Goal: Task Accomplishment & Management: Use online tool/utility

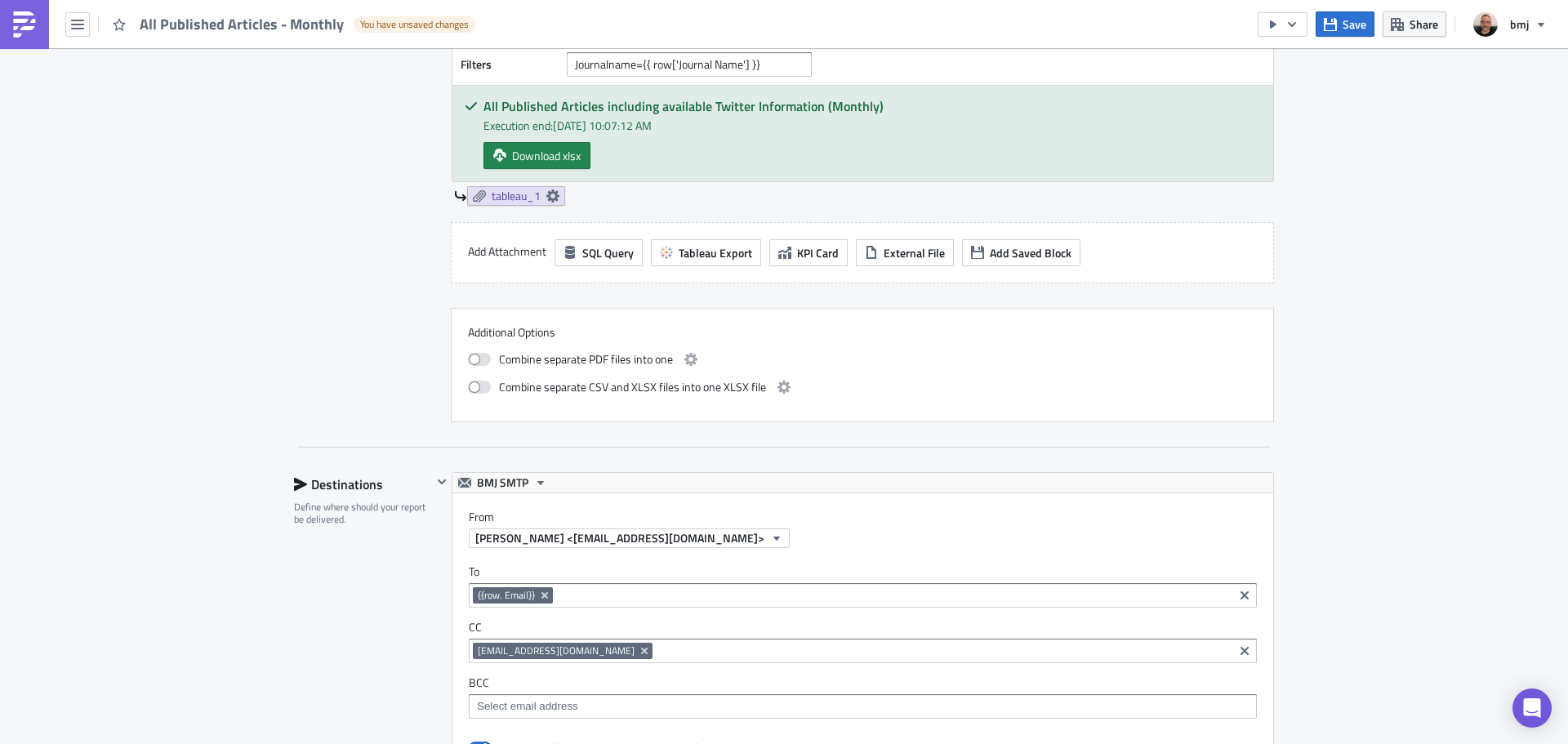
scroll to position [1061, 0]
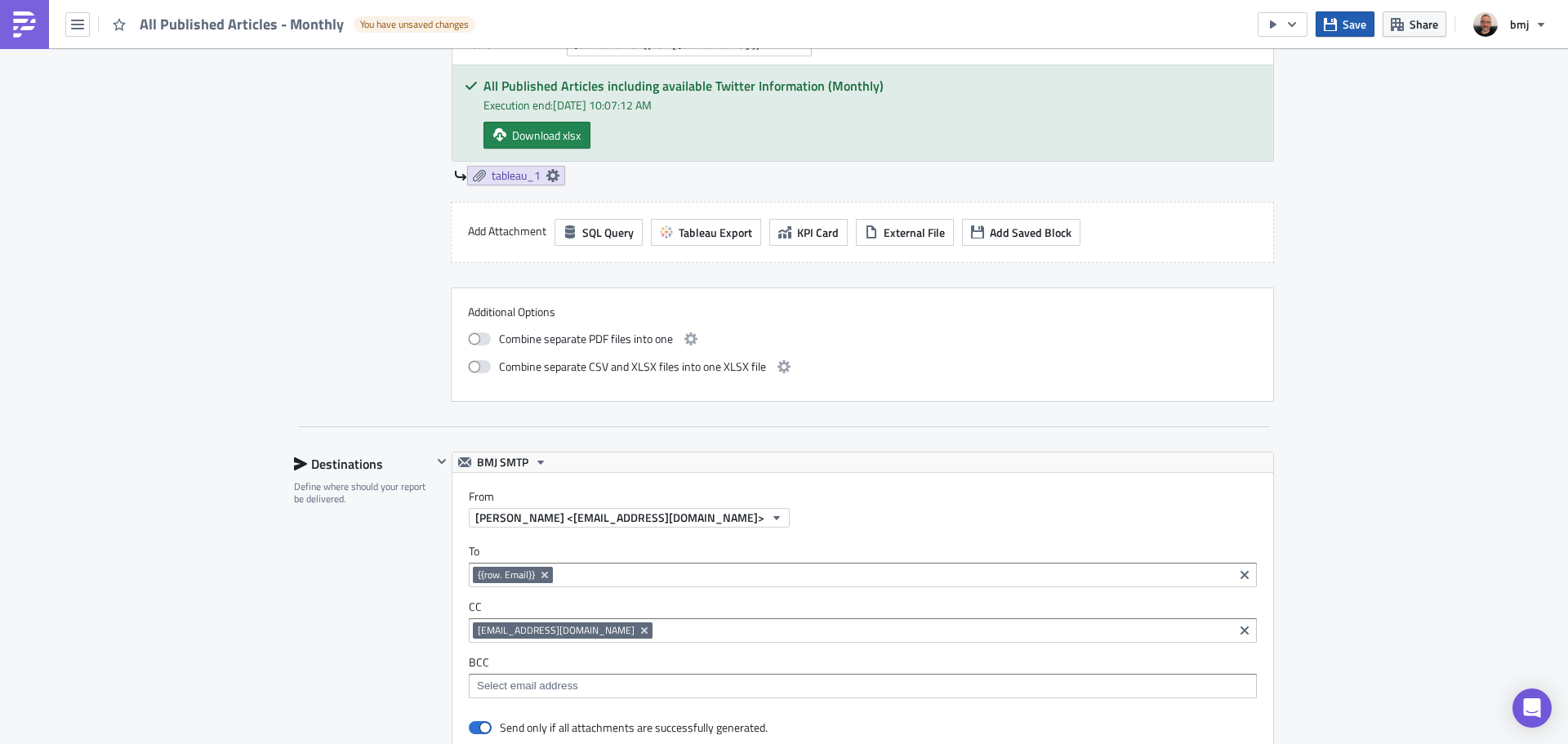
click at [1336, 18] on icon "button" at bounding box center [1329, 24] width 13 height 13
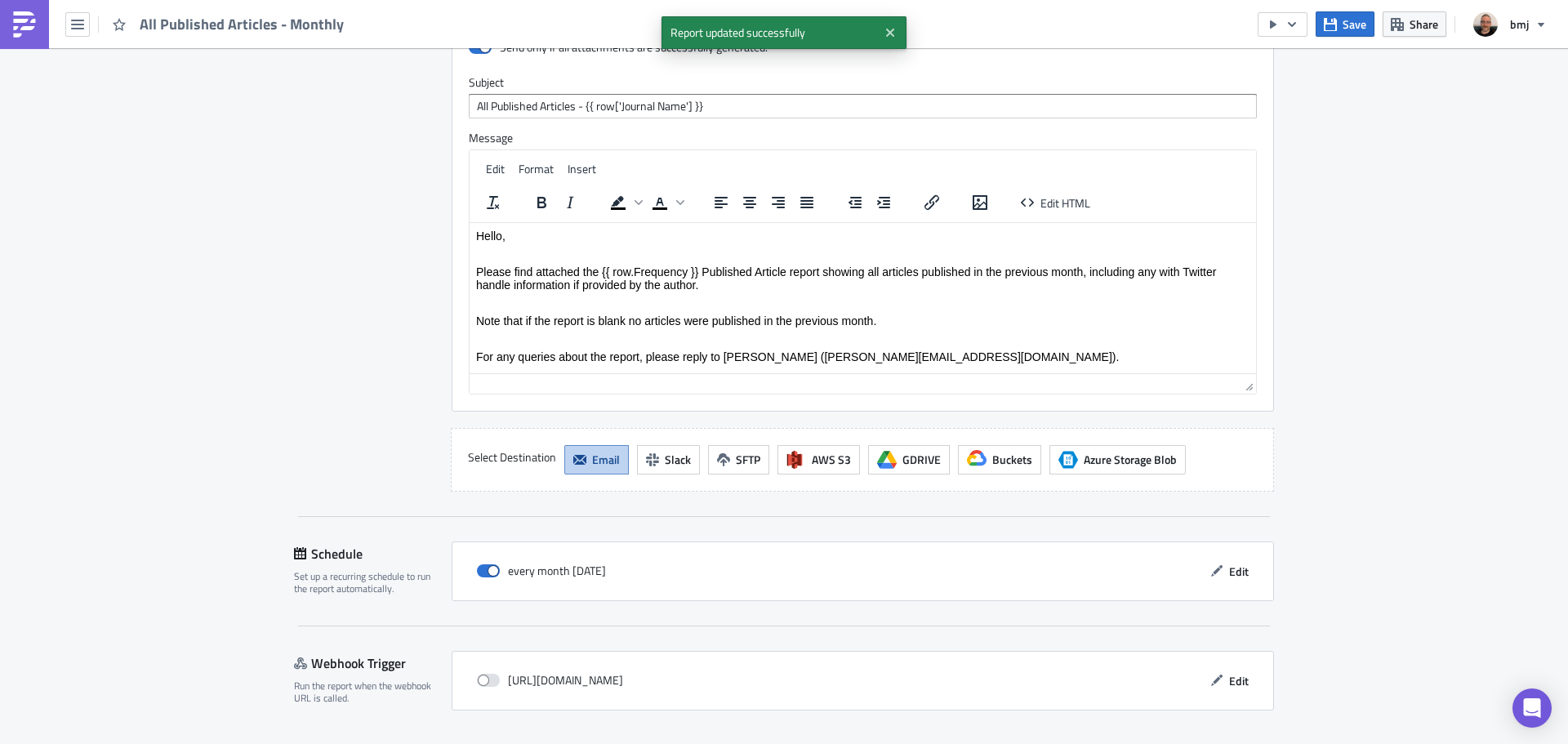
scroll to position [1768, 0]
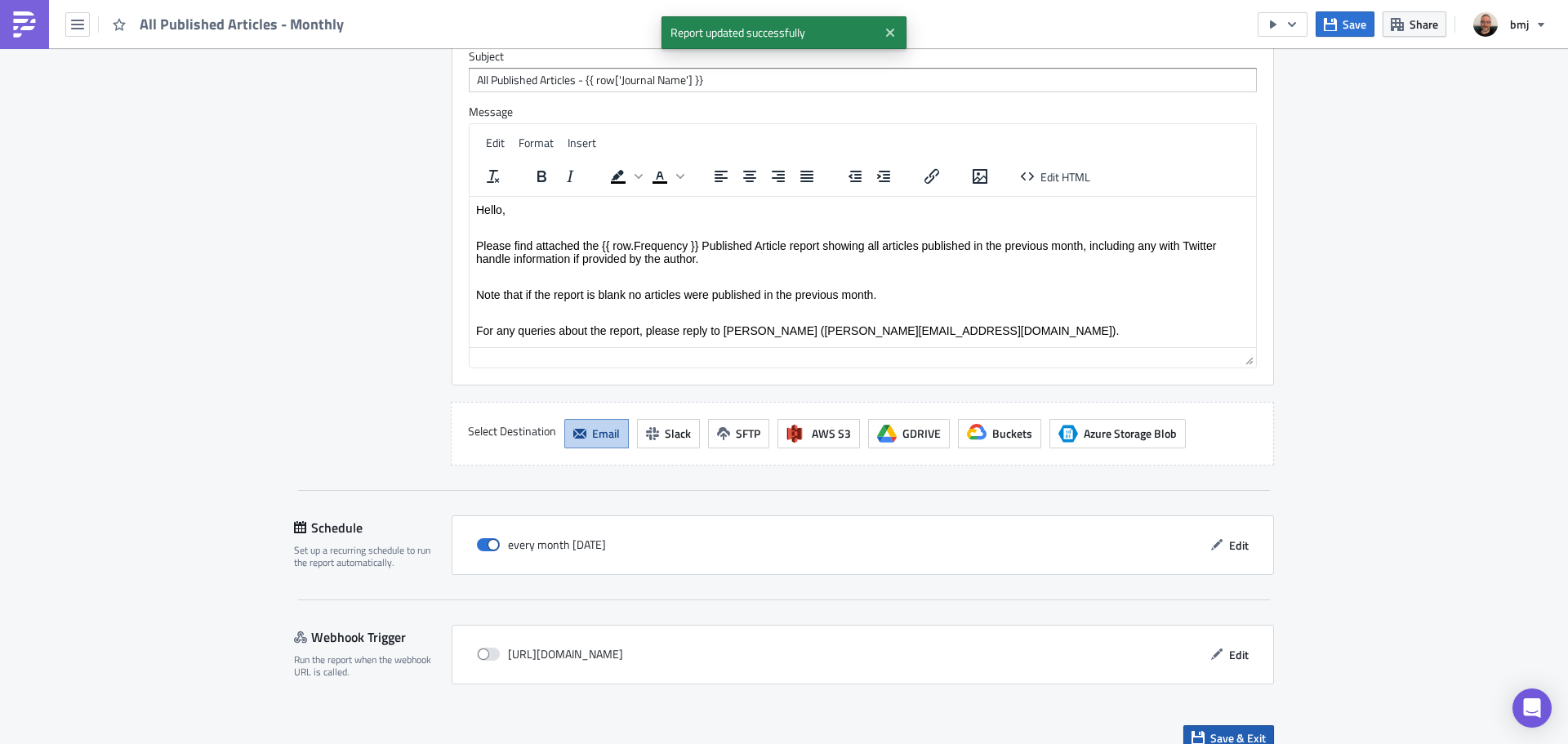
click at [1252, 729] on span "Save & Exit" at bounding box center [1238, 738] width 56 height 17
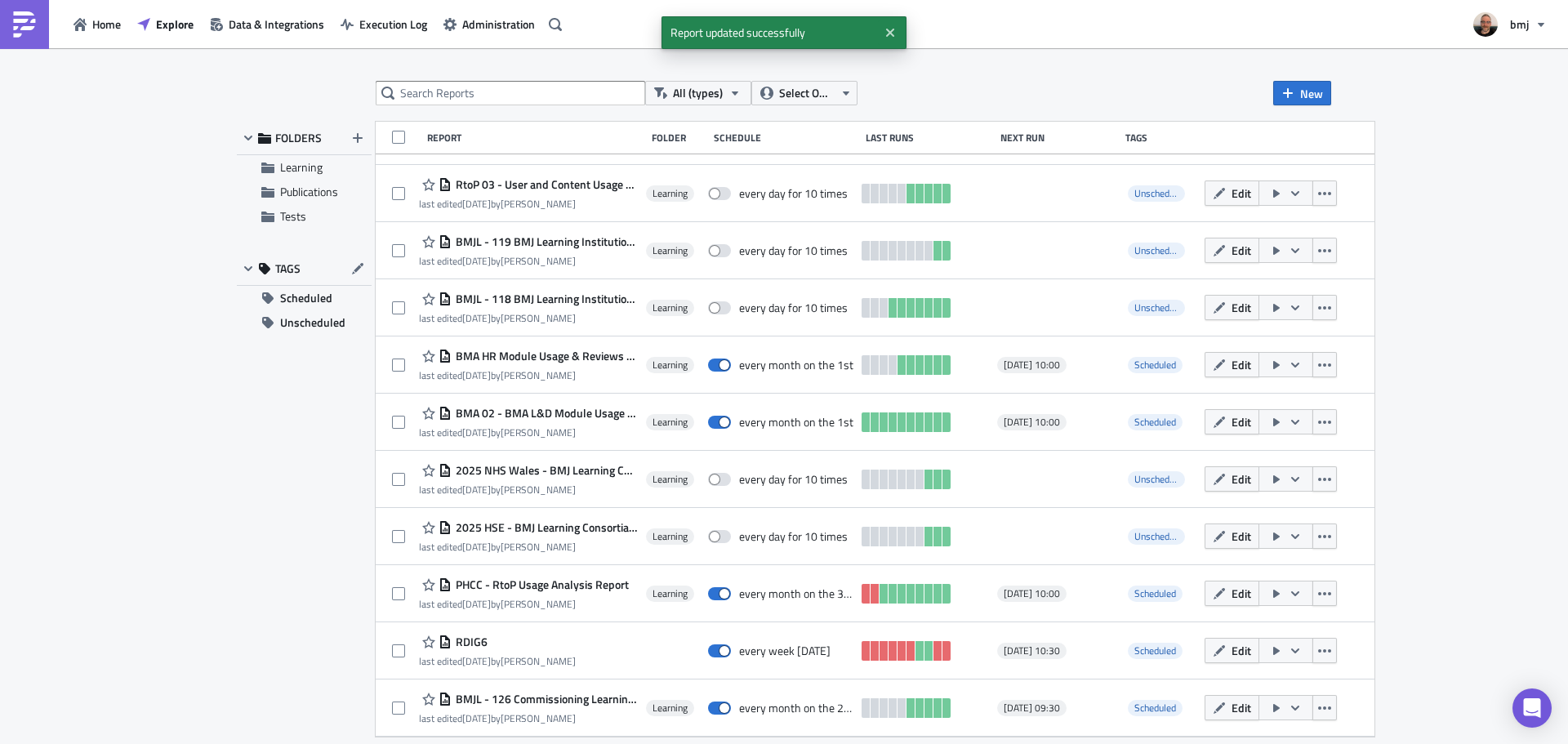
scroll to position [316, 0]
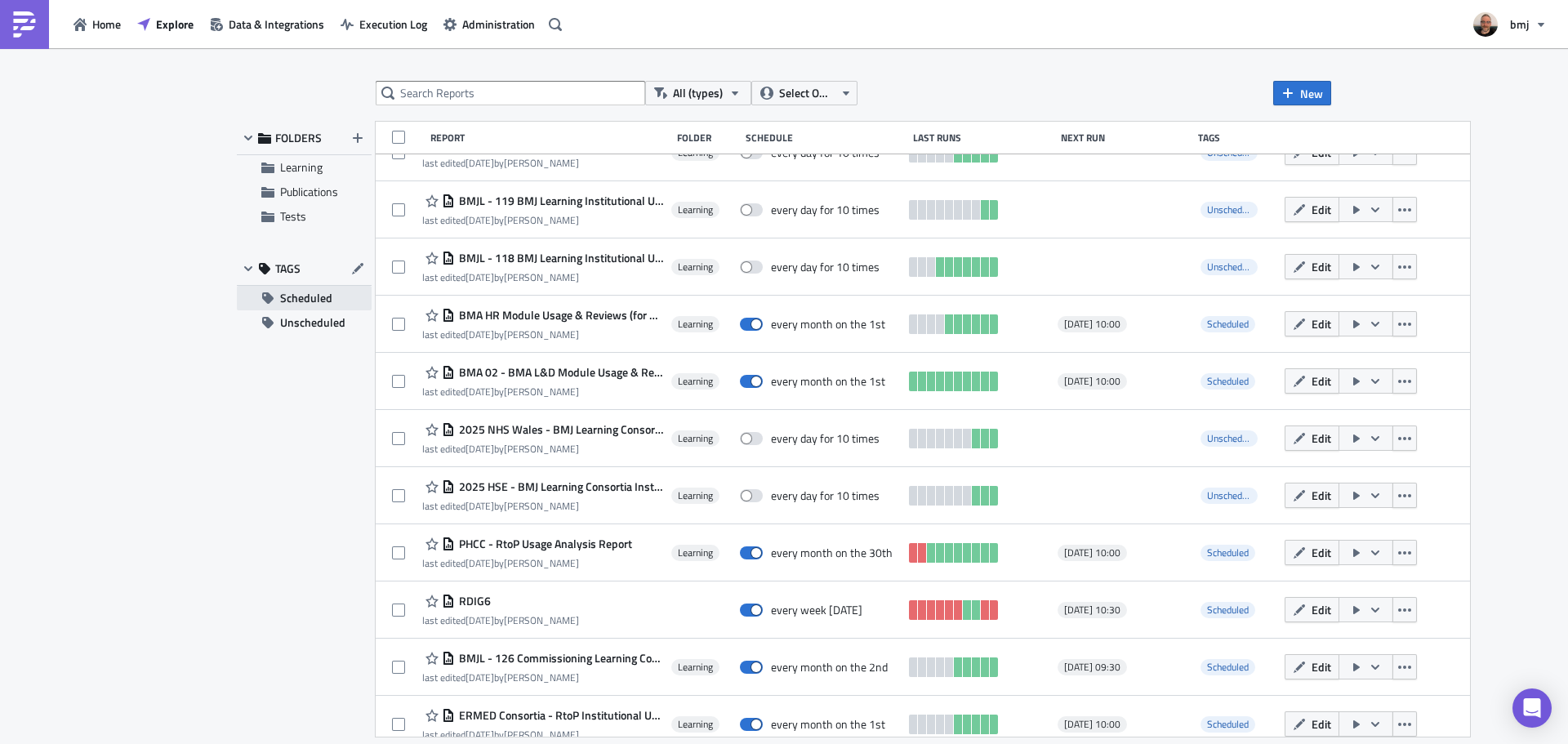
click at [328, 304] on span "Scheduled" at bounding box center [306, 298] width 52 height 24
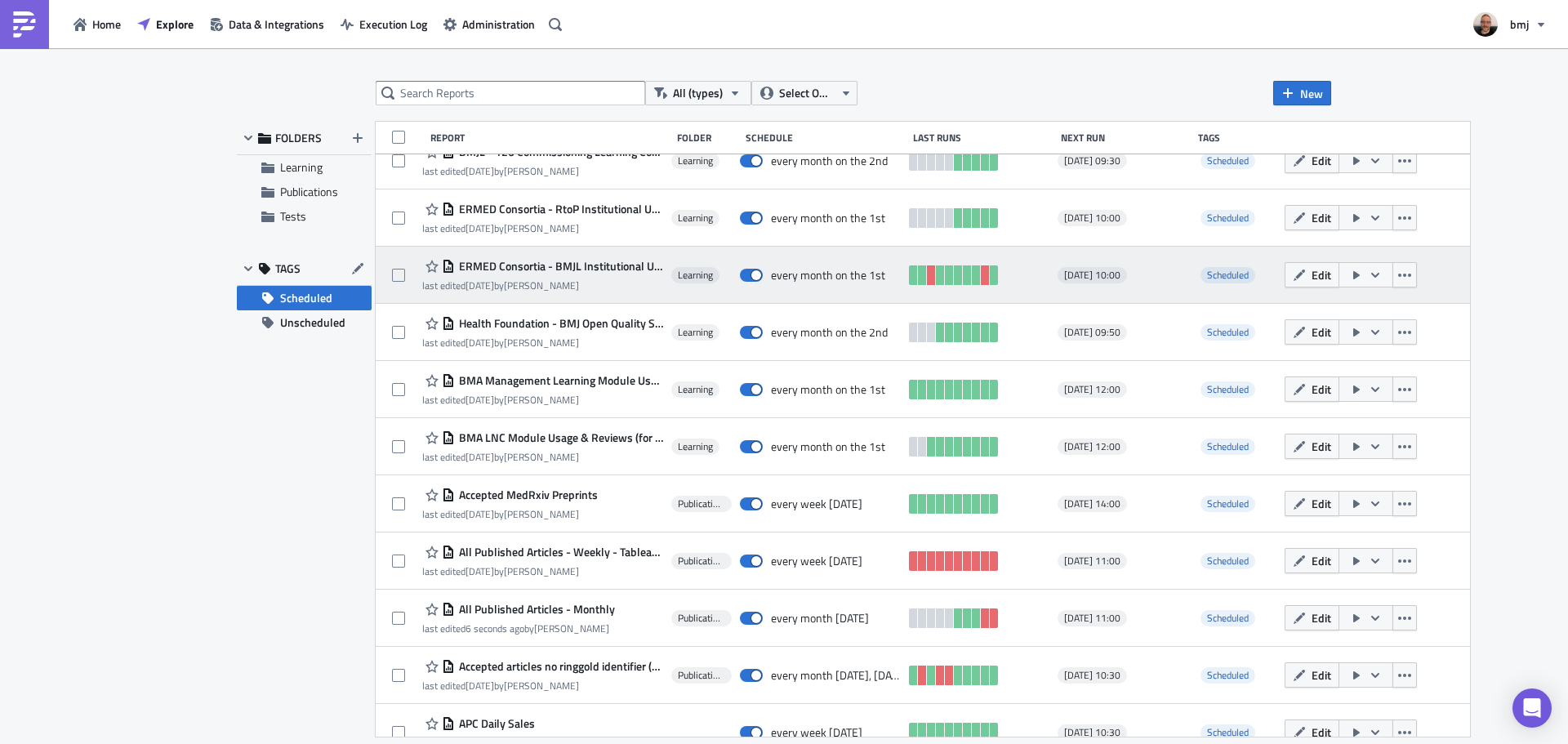
scroll to position [504, 0]
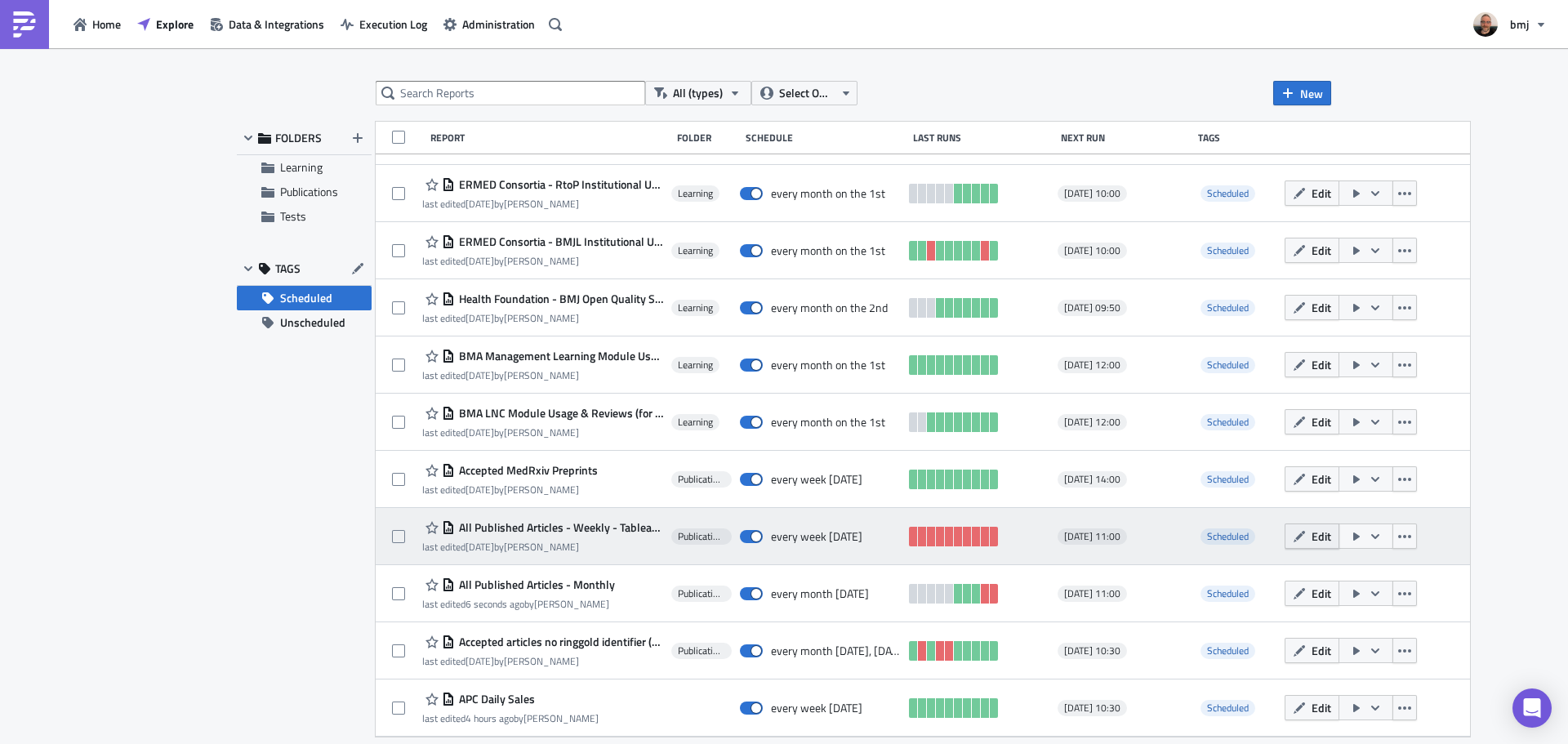
click at [1311, 537] on span "Edit" at bounding box center [1321, 536] width 19 height 17
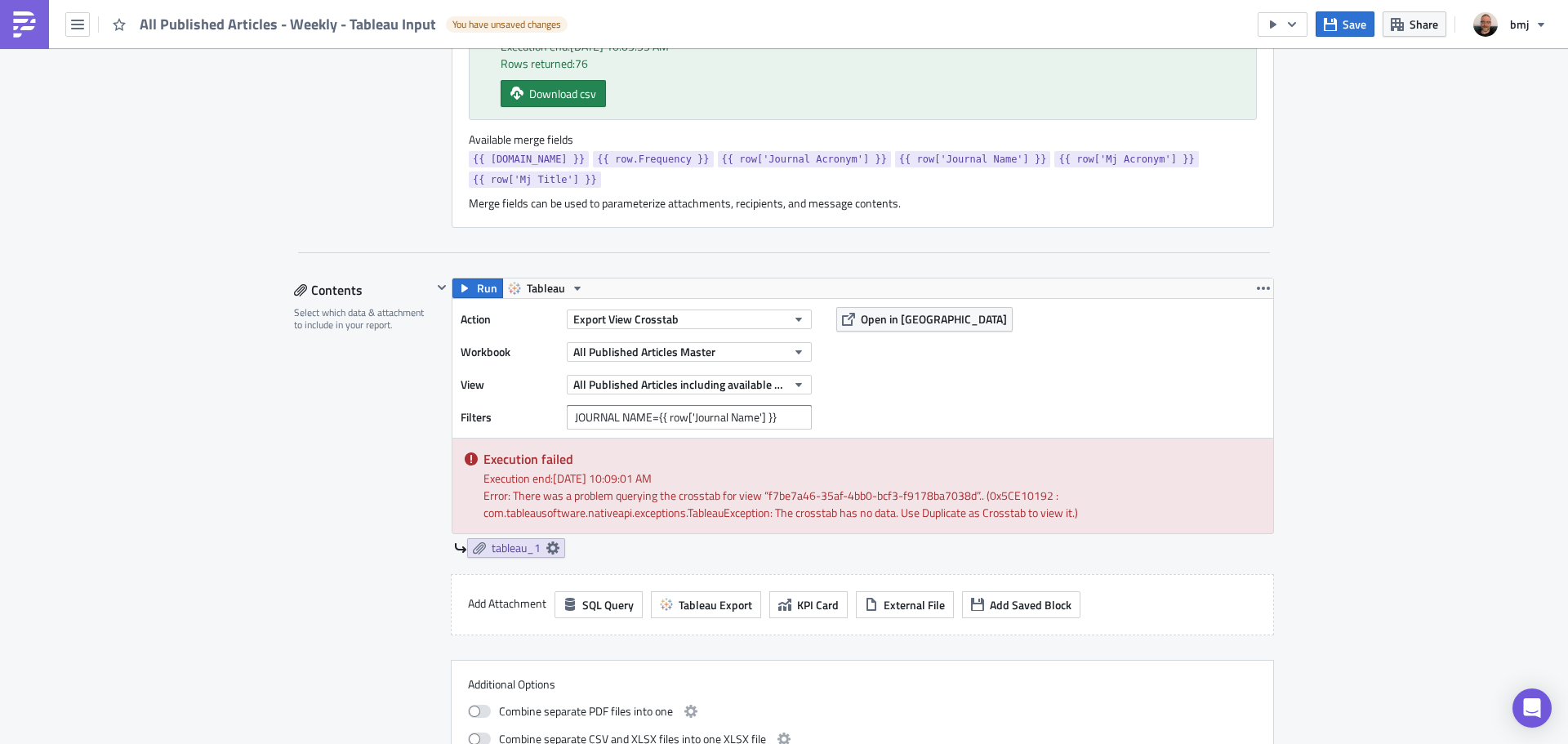
scroll to position [735, 0]
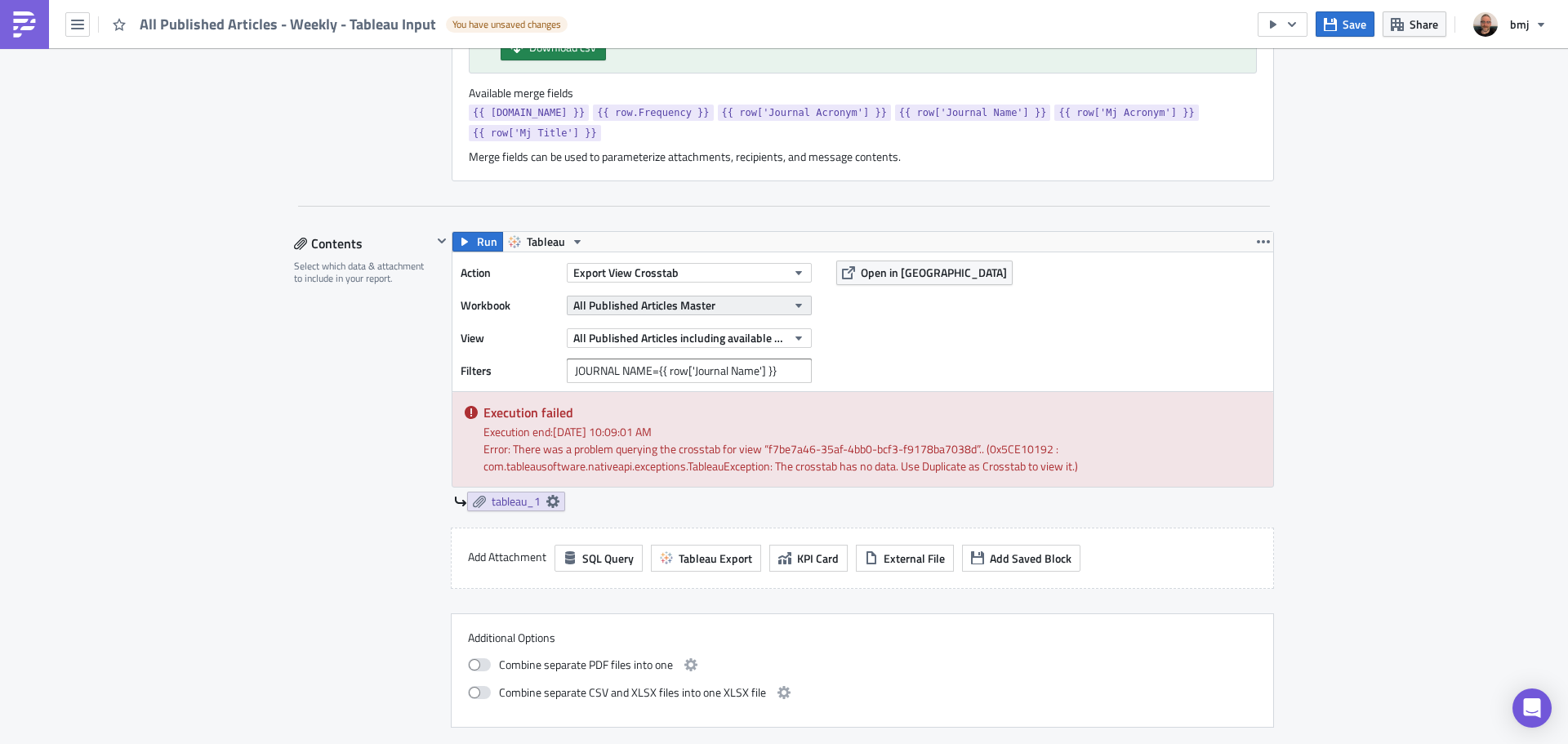
click at [795, 304] on icon "button" at bounding box center [798, 306] width 6 height 4
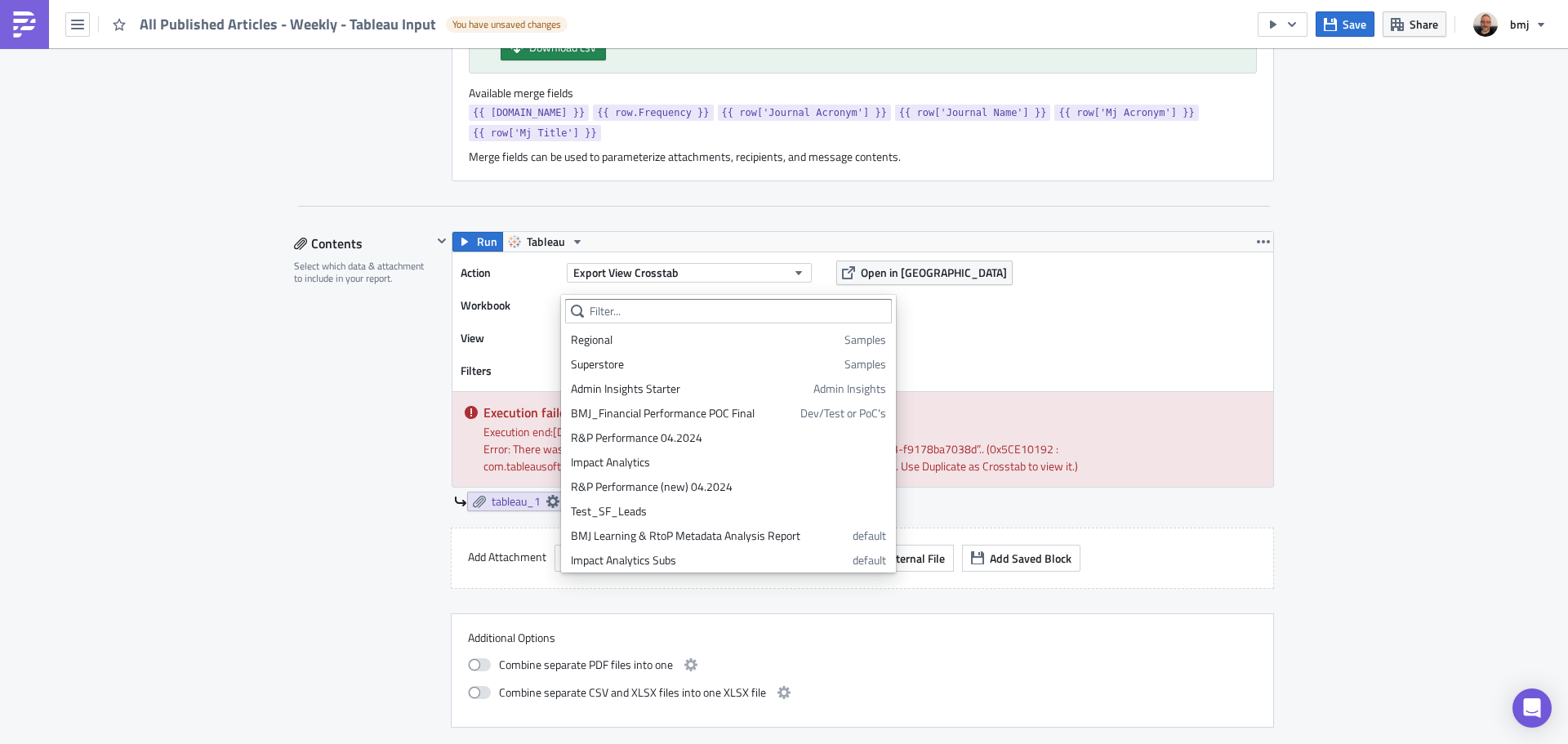
click at [795, 304] on icon "button" at bounding box center [798, 306] width 6 height 4
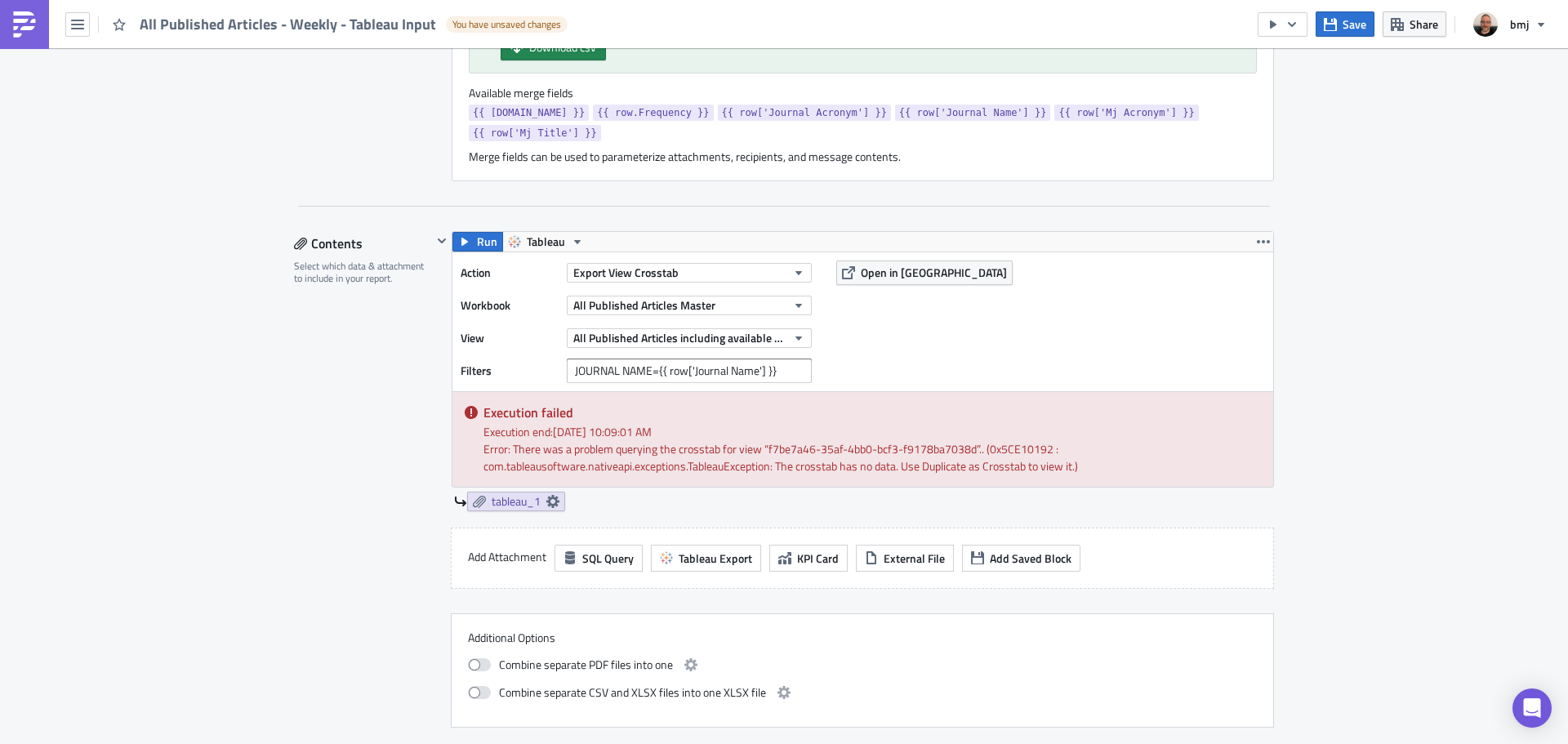
click at [793, 333] on div "Action Export View Crosstab Workbook All Published Articles Master View All Pub…" at bounding box center [640, 321] width 359 height 123
click at [794, 332] on icon "button" at bounding box center [798, 338] width 13 height 13
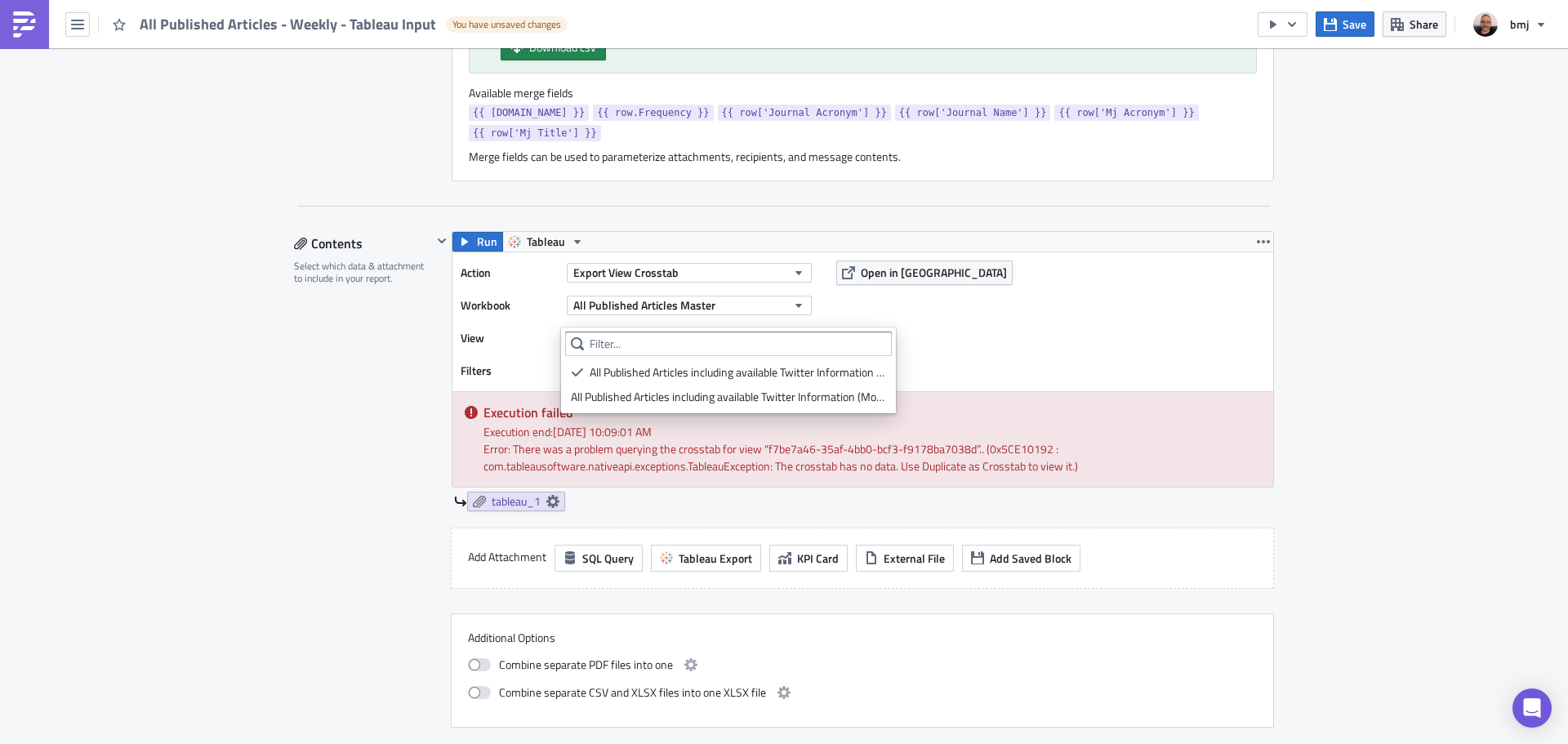
click at [793, 332] on icon "button" at bounding box center [798, 338] width 13 height 13
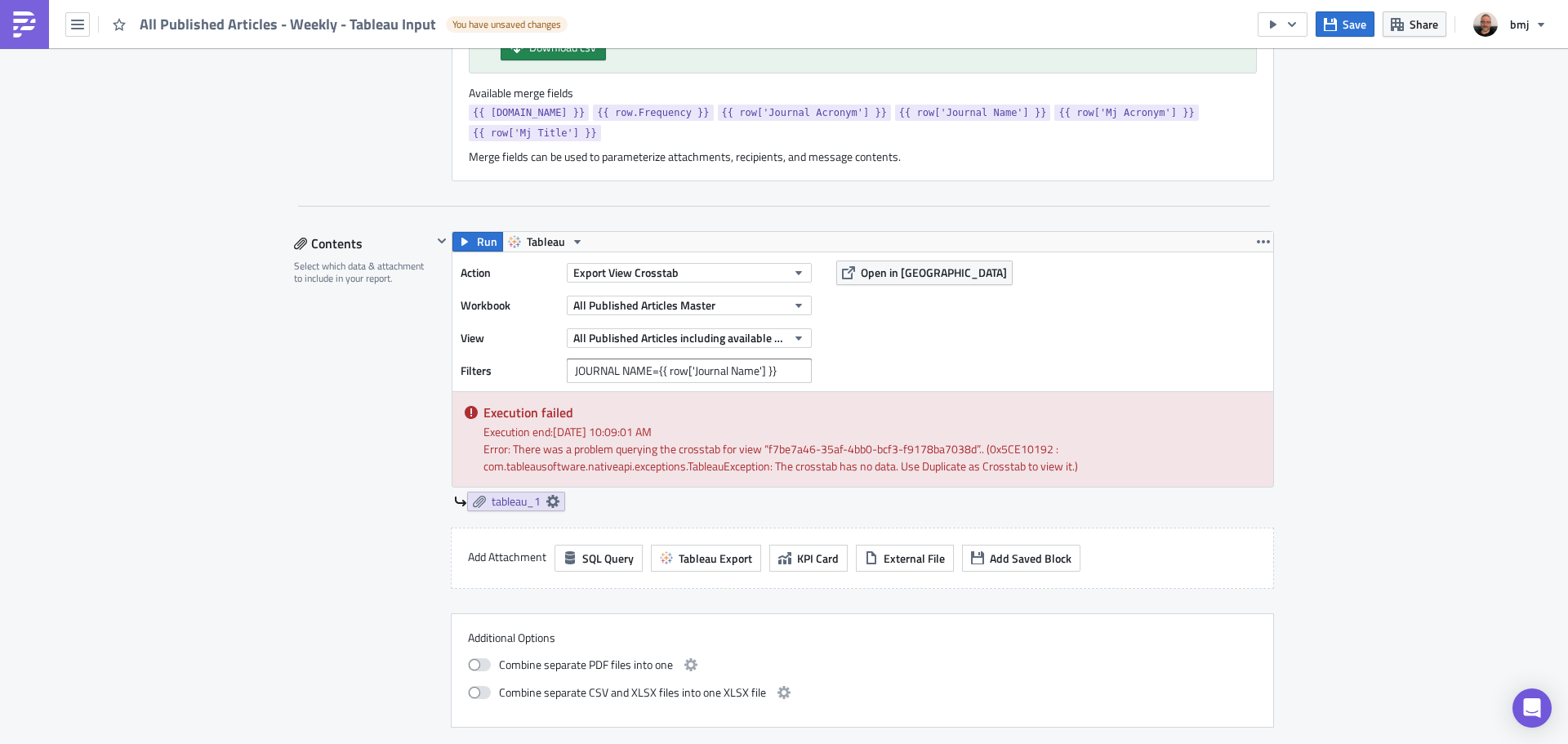
click at [892, 299] on div "Action Export View Crosstab Workbook All Published Articles Master View All Pub…" at bounding box center [862, 321] width 821 height 139
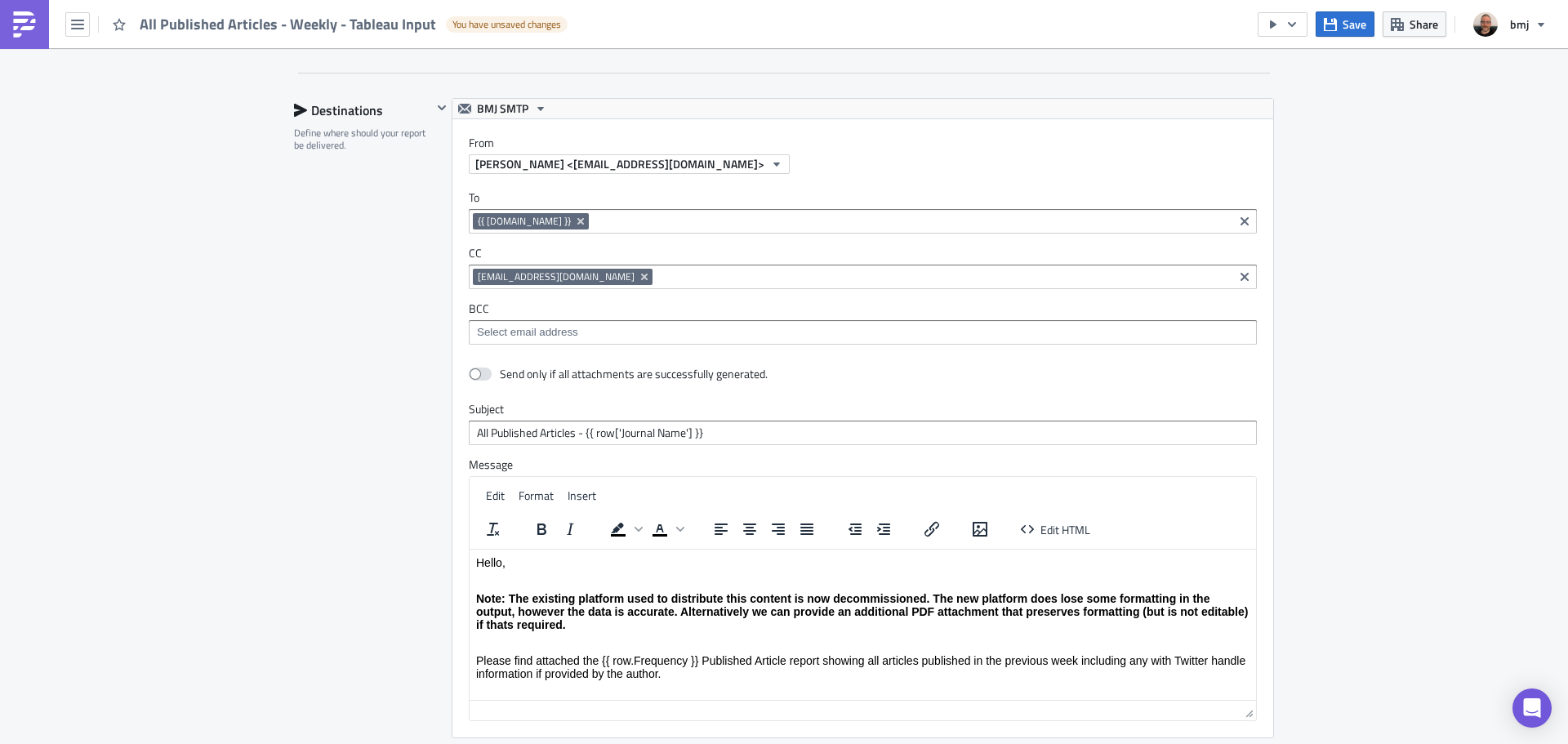
scroll to position [1767, 0]
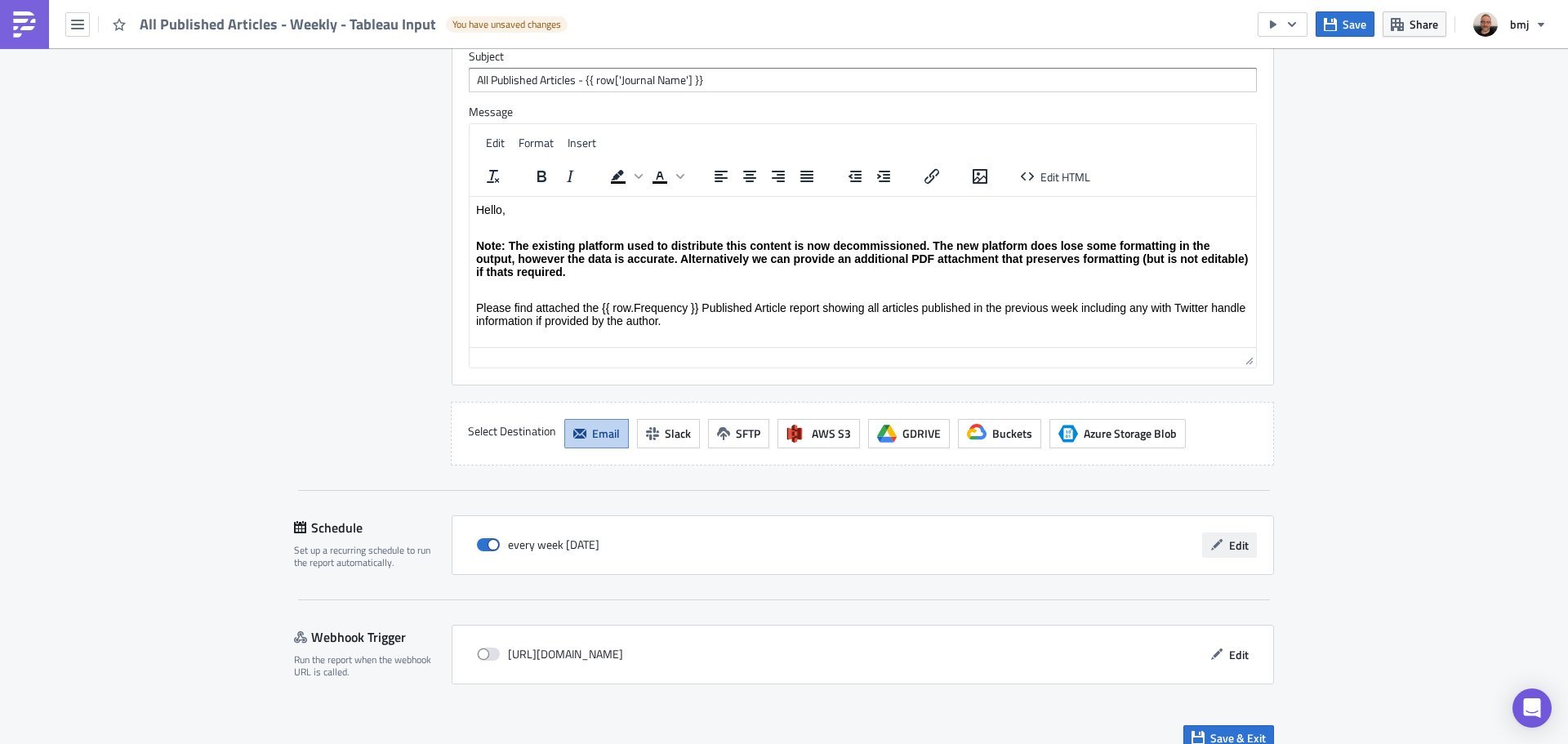
click at [1230, 537] on span "Edit" at bounding box center [1239, 545] width 19 height 17
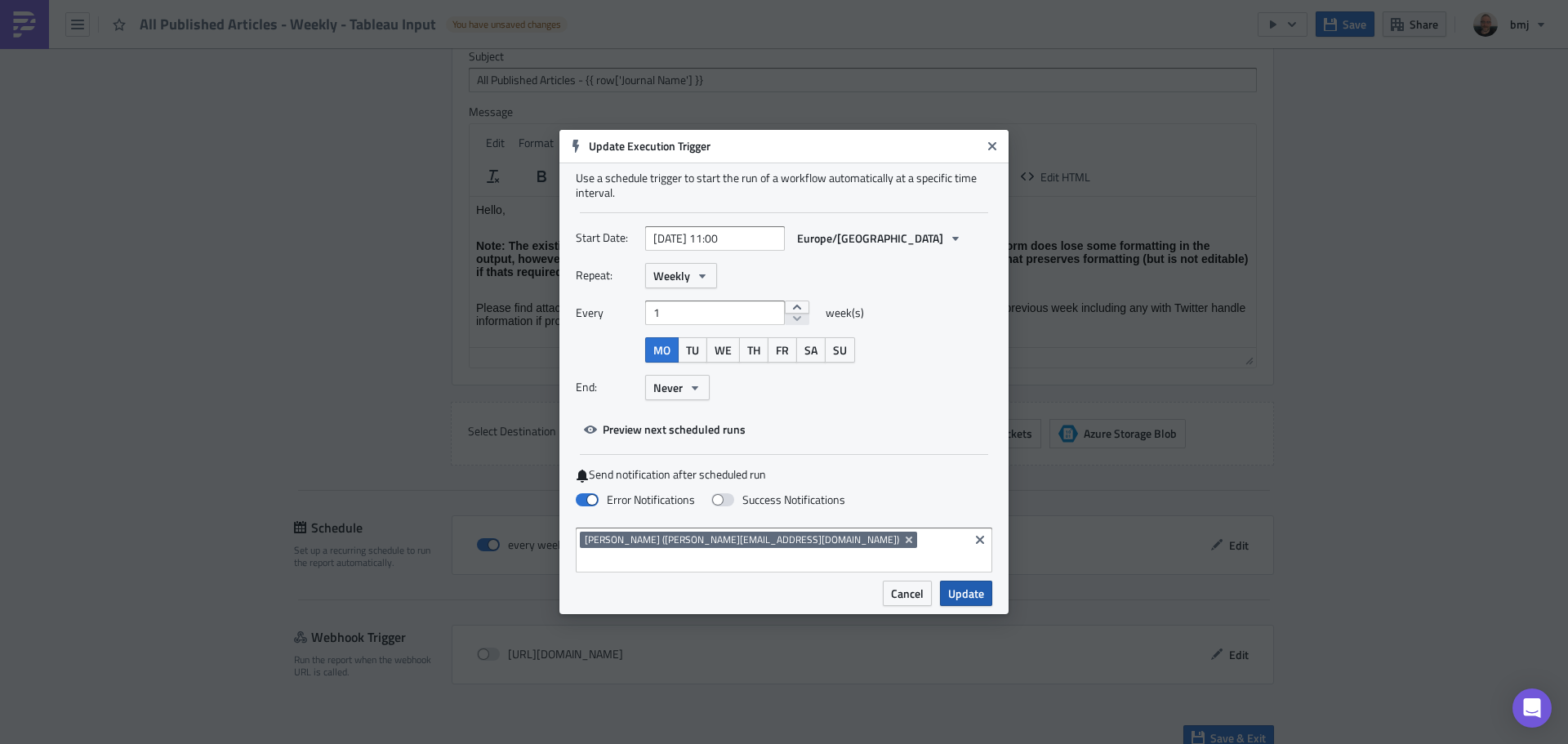
click at [970, 586] on span "Update" at bounding box center [965, 593] width 36 height 17
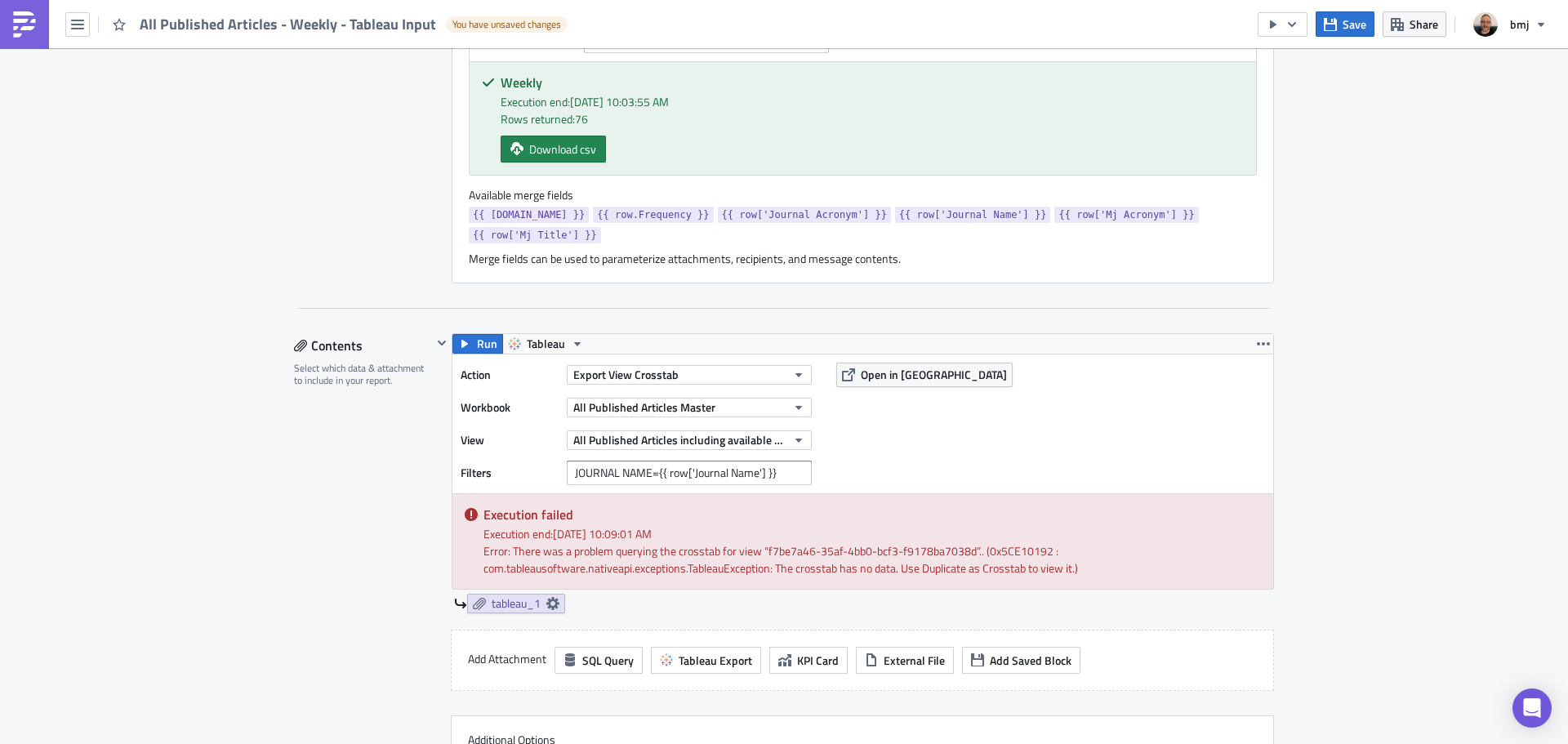
scroll to position [624, 0]
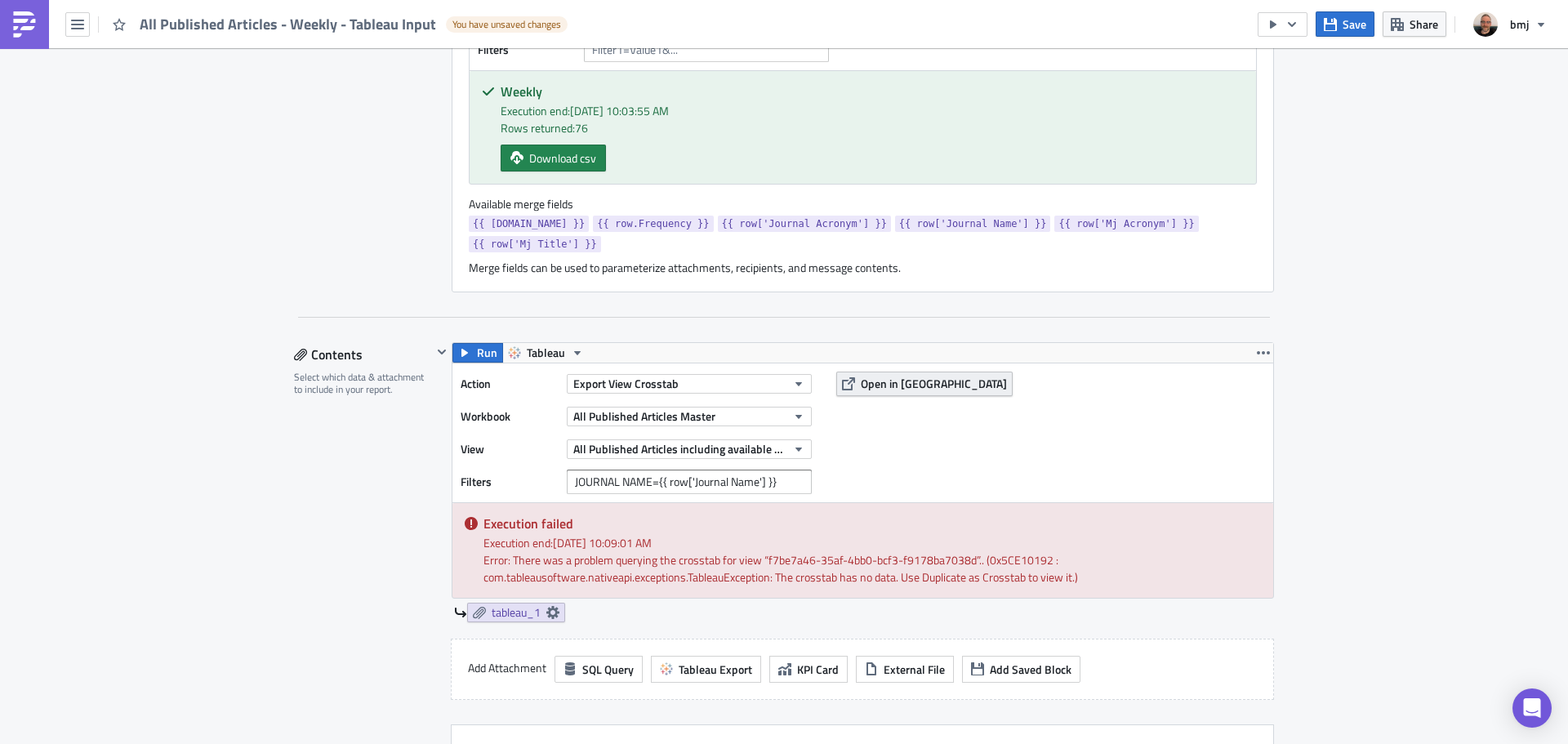
click at [887, 375] on span "Open in Tableau" at bounding box center [934, 383] width 146 height 17
click at [1341, 22] on button "Save" at bounding box center [1344, 24] width 58 height 25
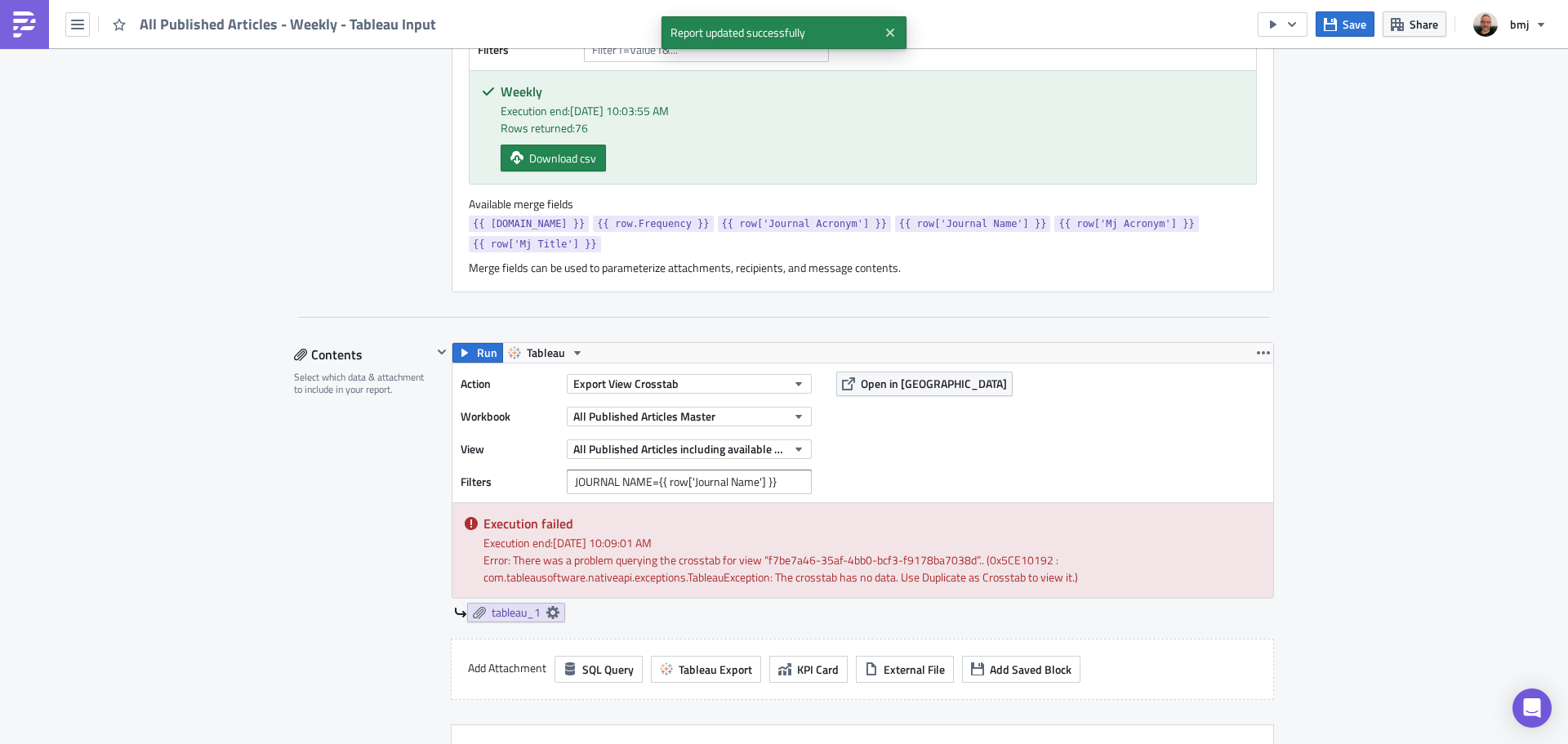
scroll to position [1767, 0]
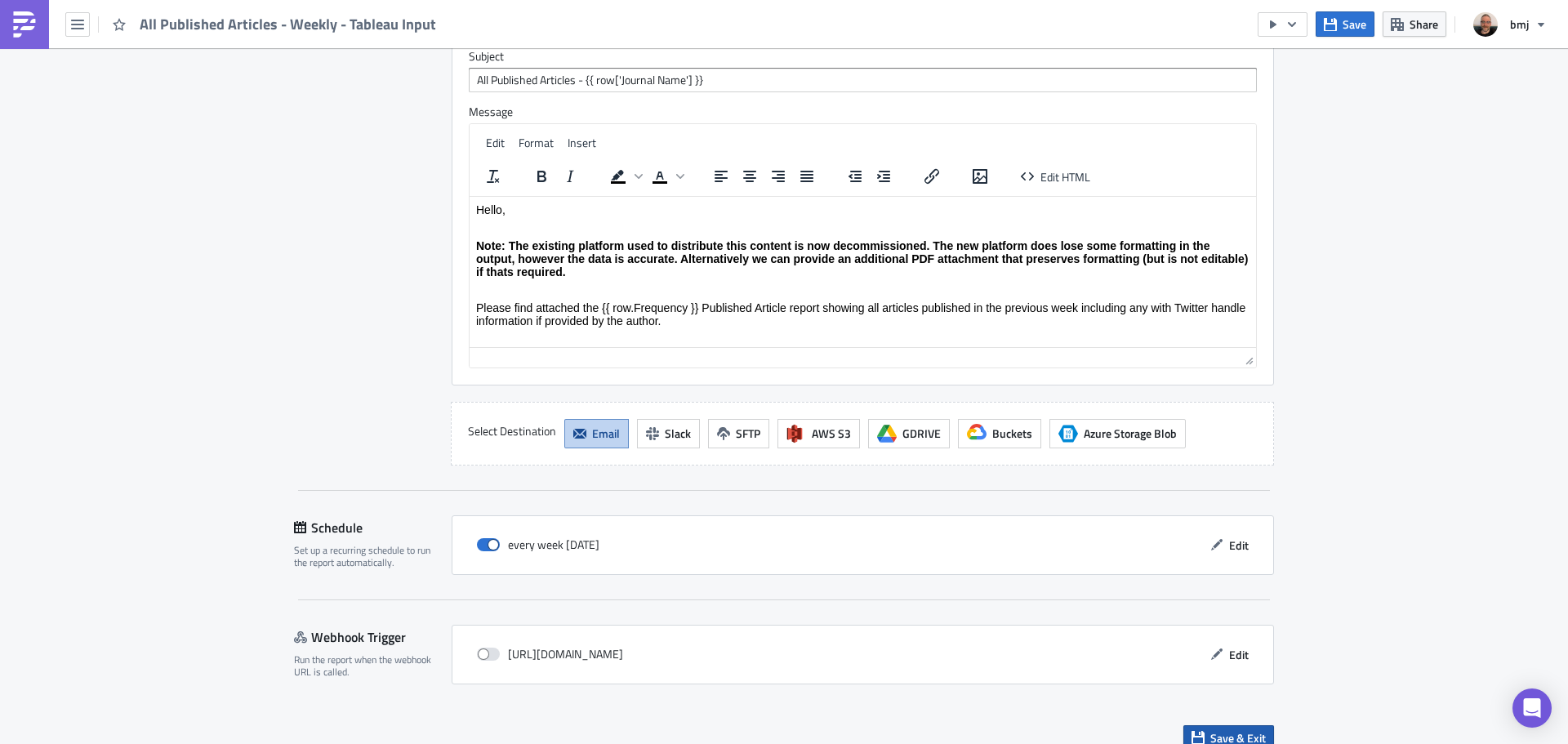
click at [1255, 729] on span "Save & Exit" at bounding box center [1238, 738] width 56 height 17
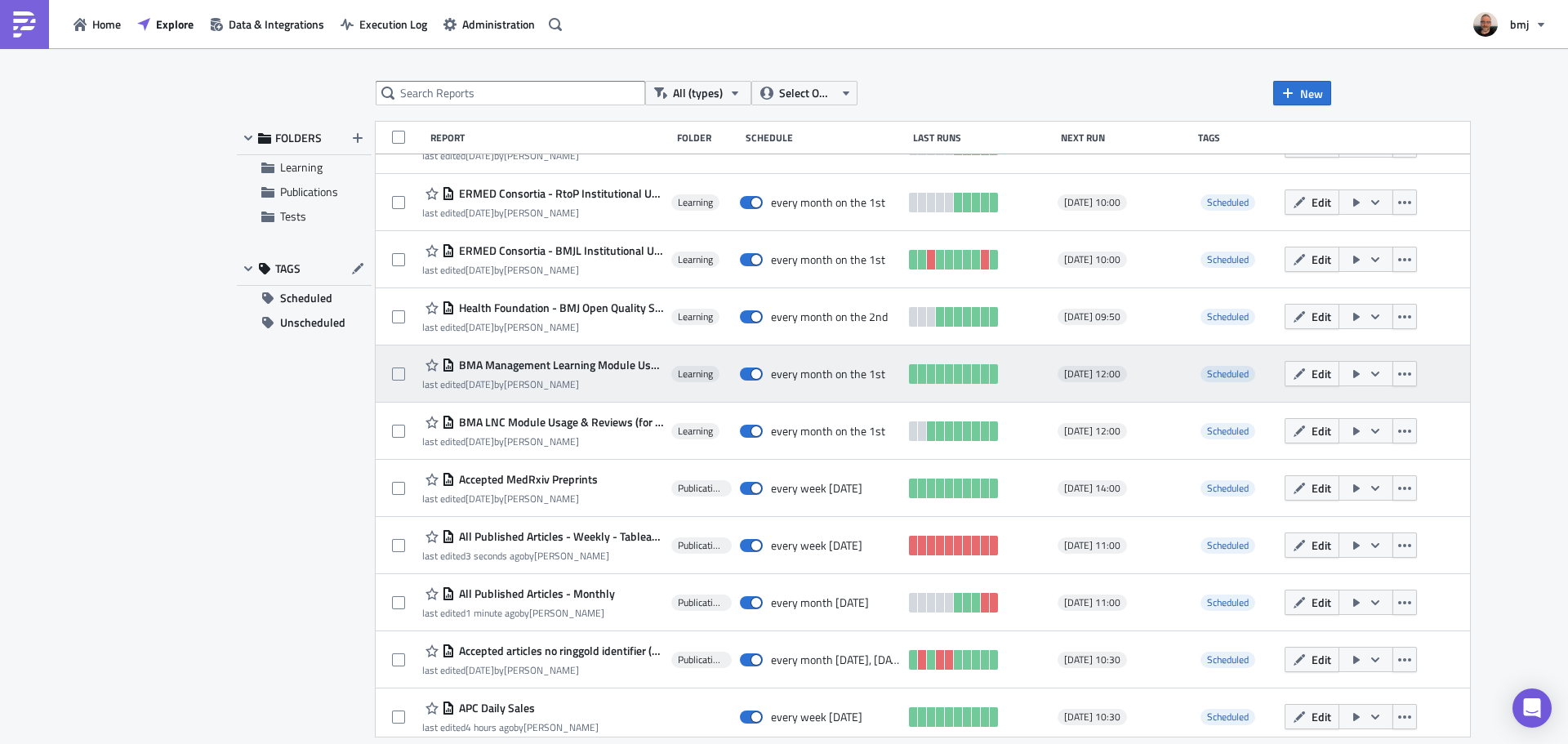
scroll to position [847, 0]
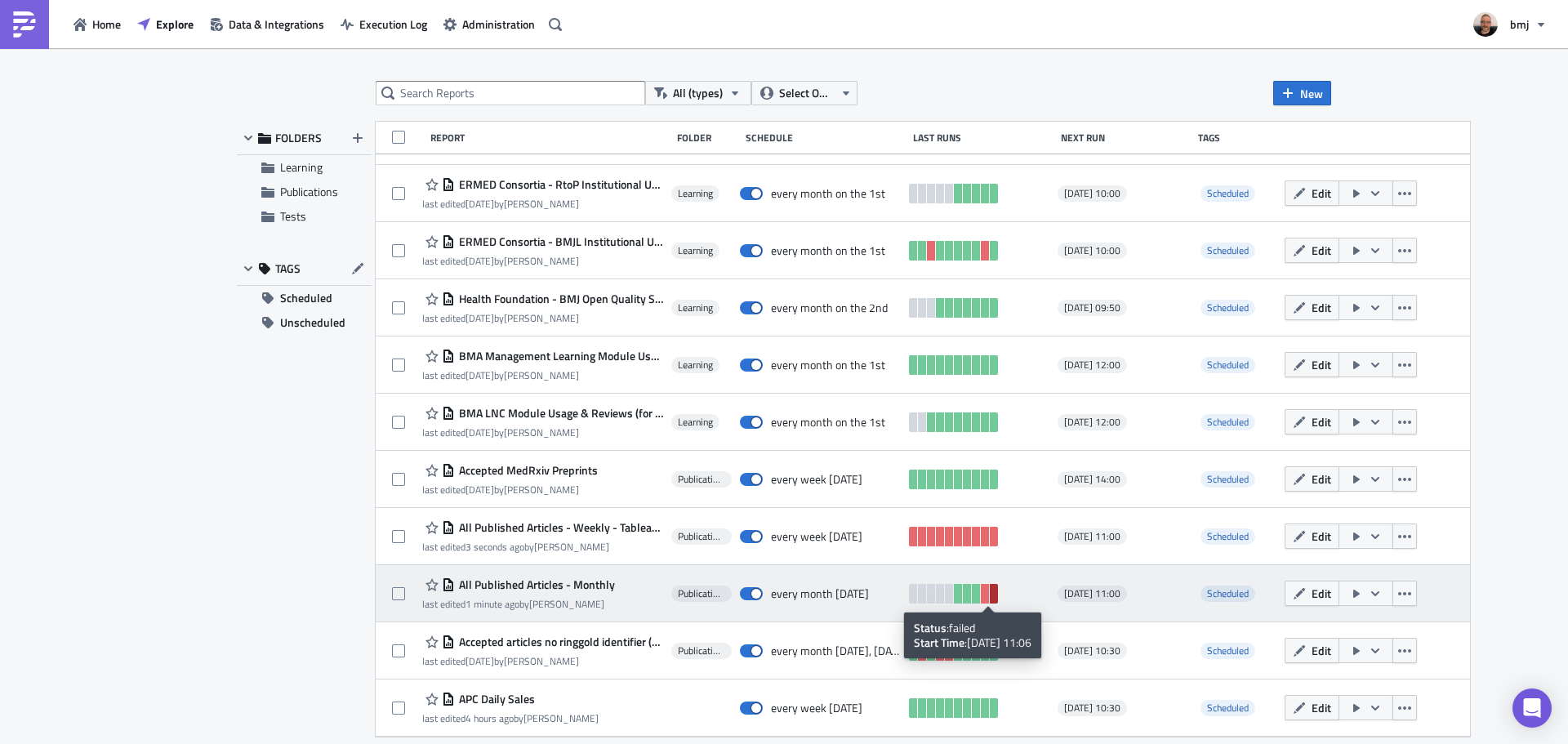
click at [990, 597] on link at bounding box center [993, 593] width 8 height 19
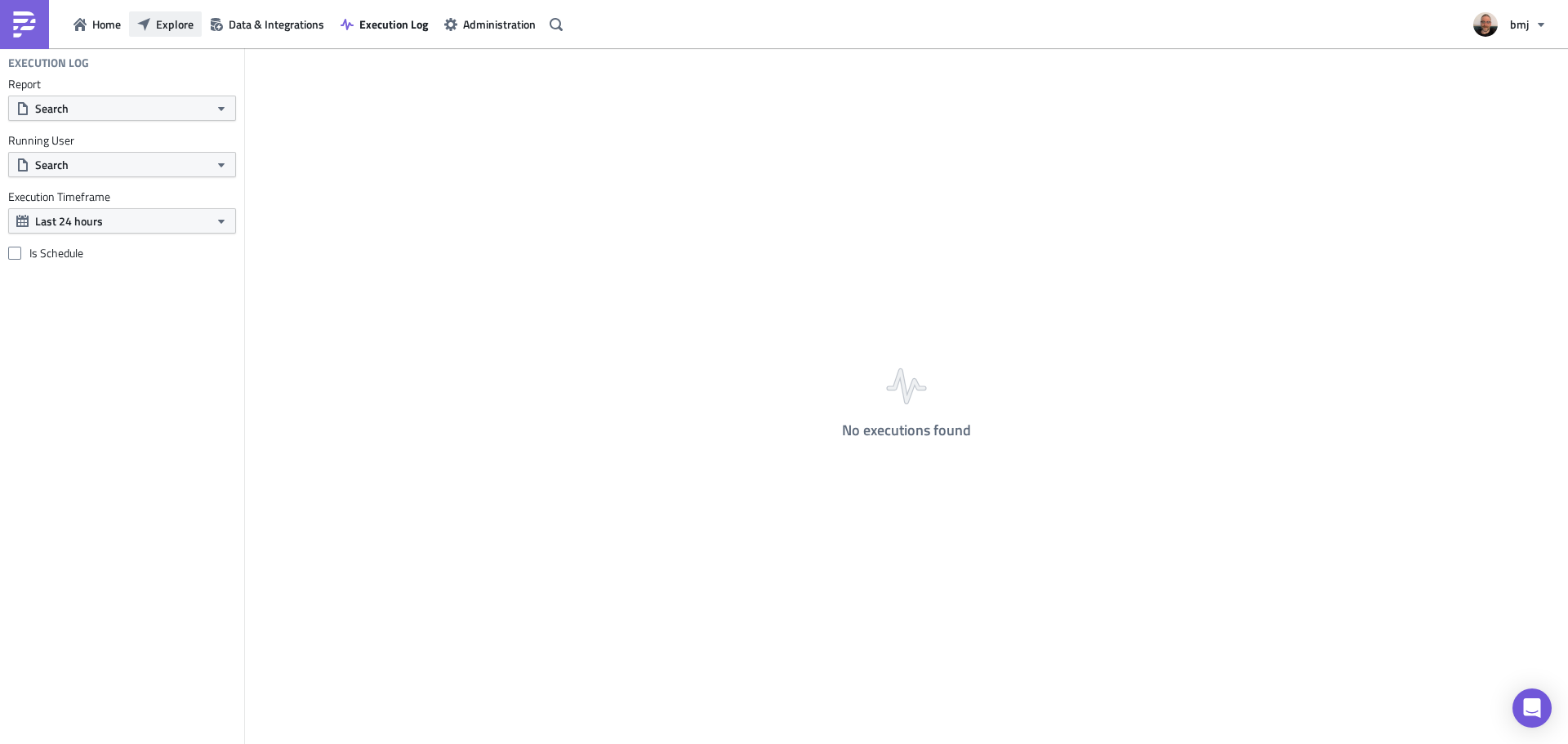
click at [172, 19] on span "Explore" at bounding box center [174, 24] width 37 height 17
